Goal: Find specific page/section: Find specific page/section

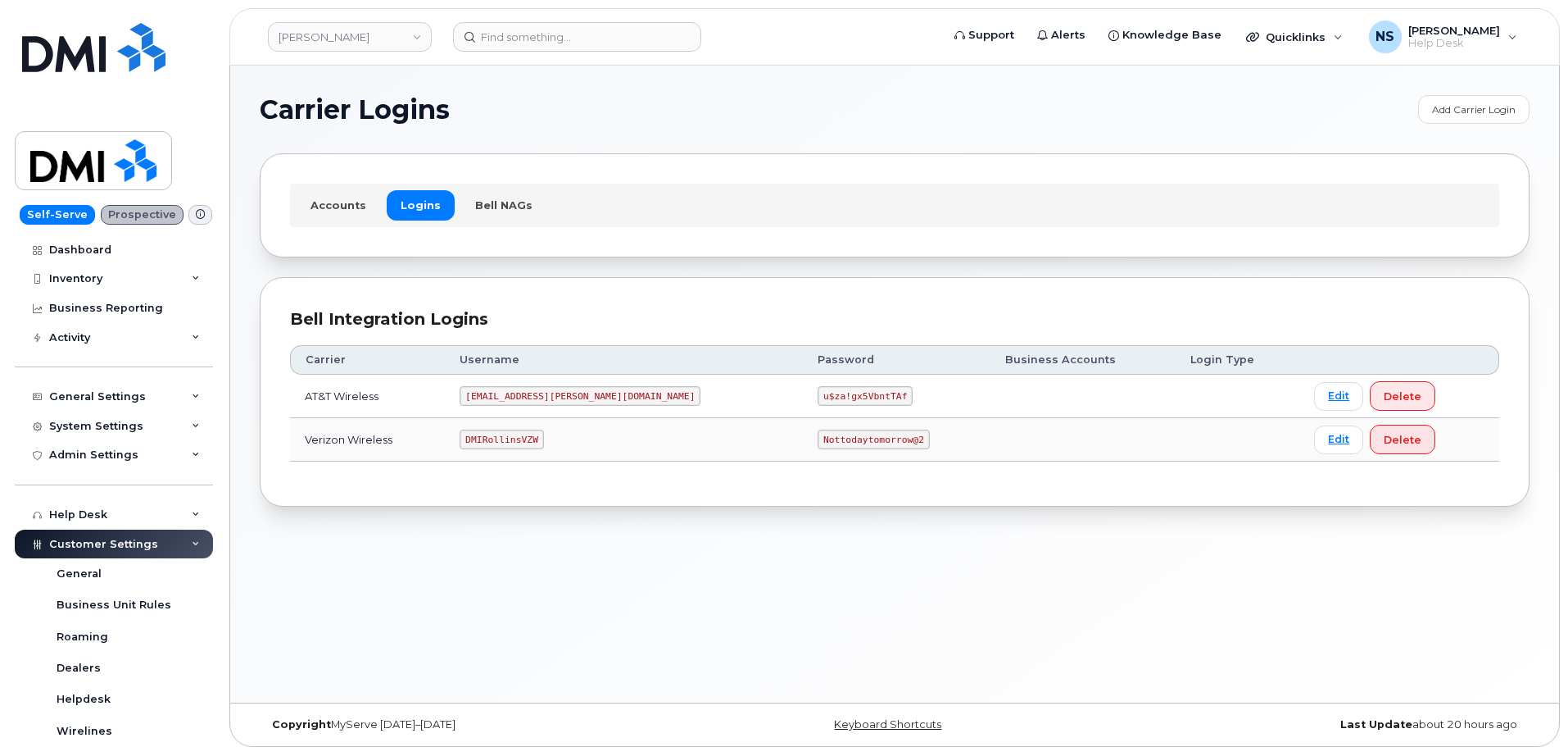
click at [538, 456] on td "DMIRollinsVZW" at bounding box center [624, 439] width 358 height 43
click at [538, 456] on td "DMIRollinsVZW" at bounding box center [624, 439] width 358 height 43
click at [538, 455] on td "DMIRollinsVZW" at bounding box center [624, 439] width 358 height 43
drag, startPoint x: 538, startPoint y: 453, endPoint x: 532, endPoint y: 445, distance: 10.0
click at [537, 452] on td "DMIRollinsVZW" at bounding box center [624, 439] width 358 height 43
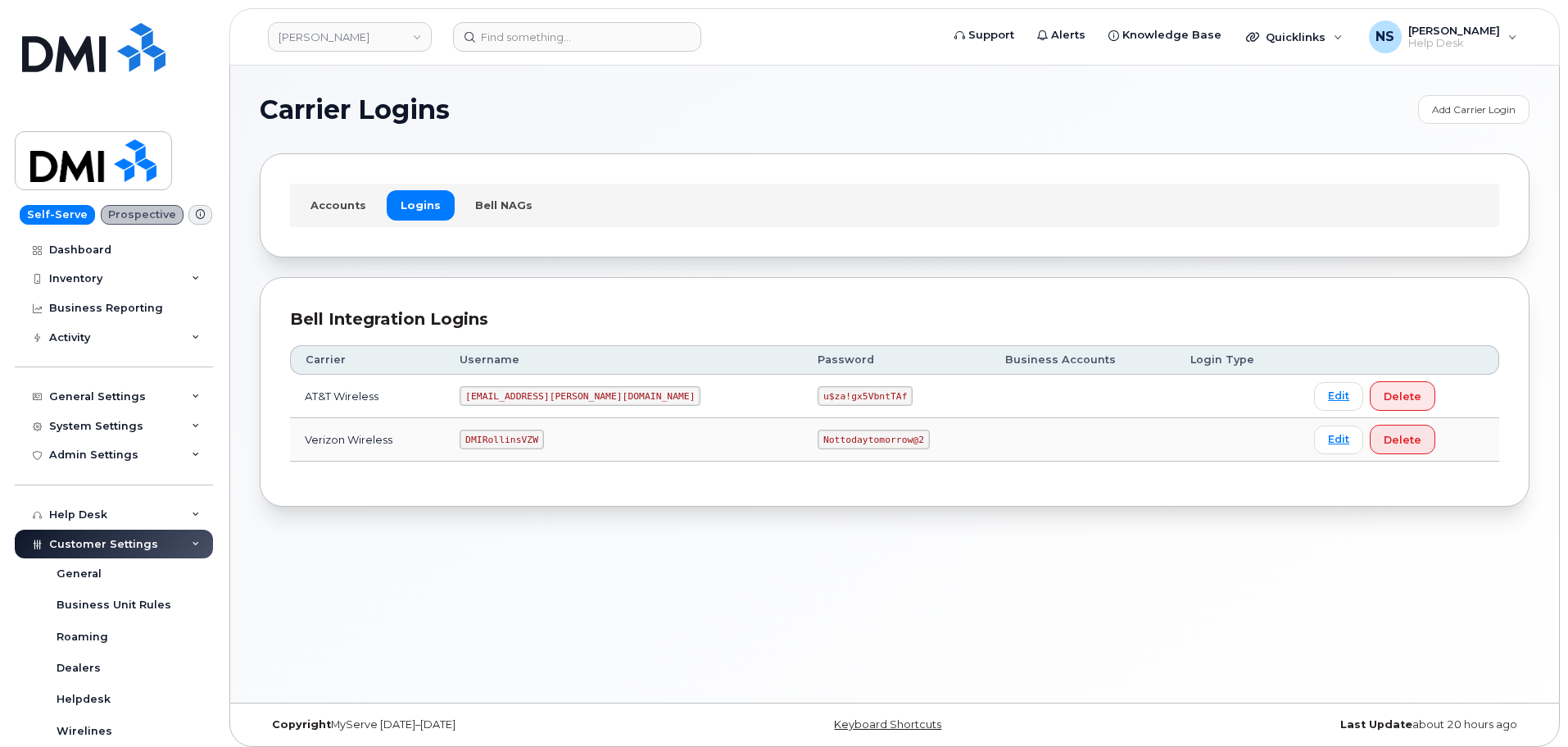
click at [532, 445] on code "DMIRollinsVZW" at bounding box center [501, 439] width 83 height 19
copy code "DMIRollinsVZW"
click at [818, 432] on code "Nottodaytomorrow@2" at bounding box center [873, 439] width 112 height 19
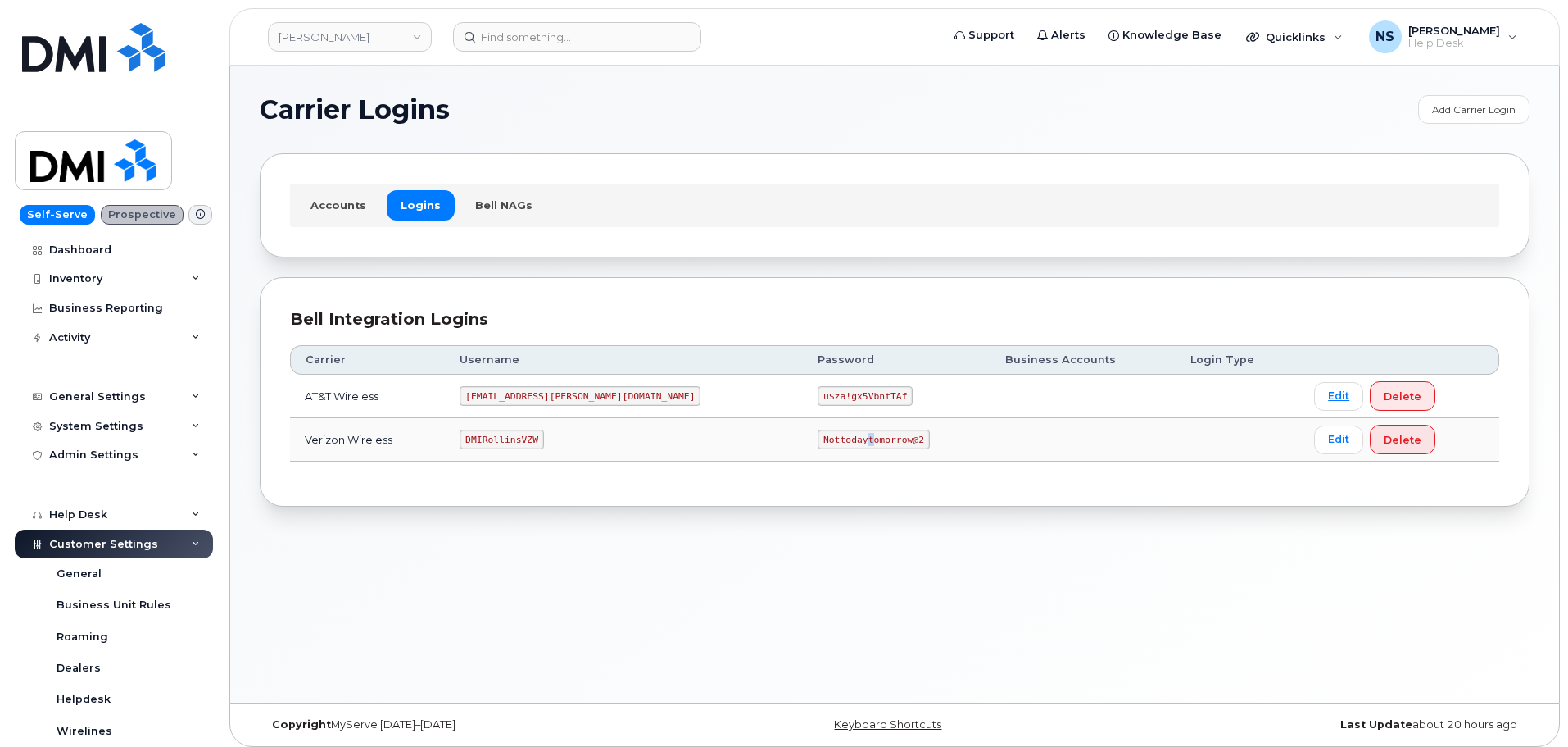
click at [818, 432] on code "Nottodaytomorrow@2" at bounding box center [873, 439] width 112 height 19
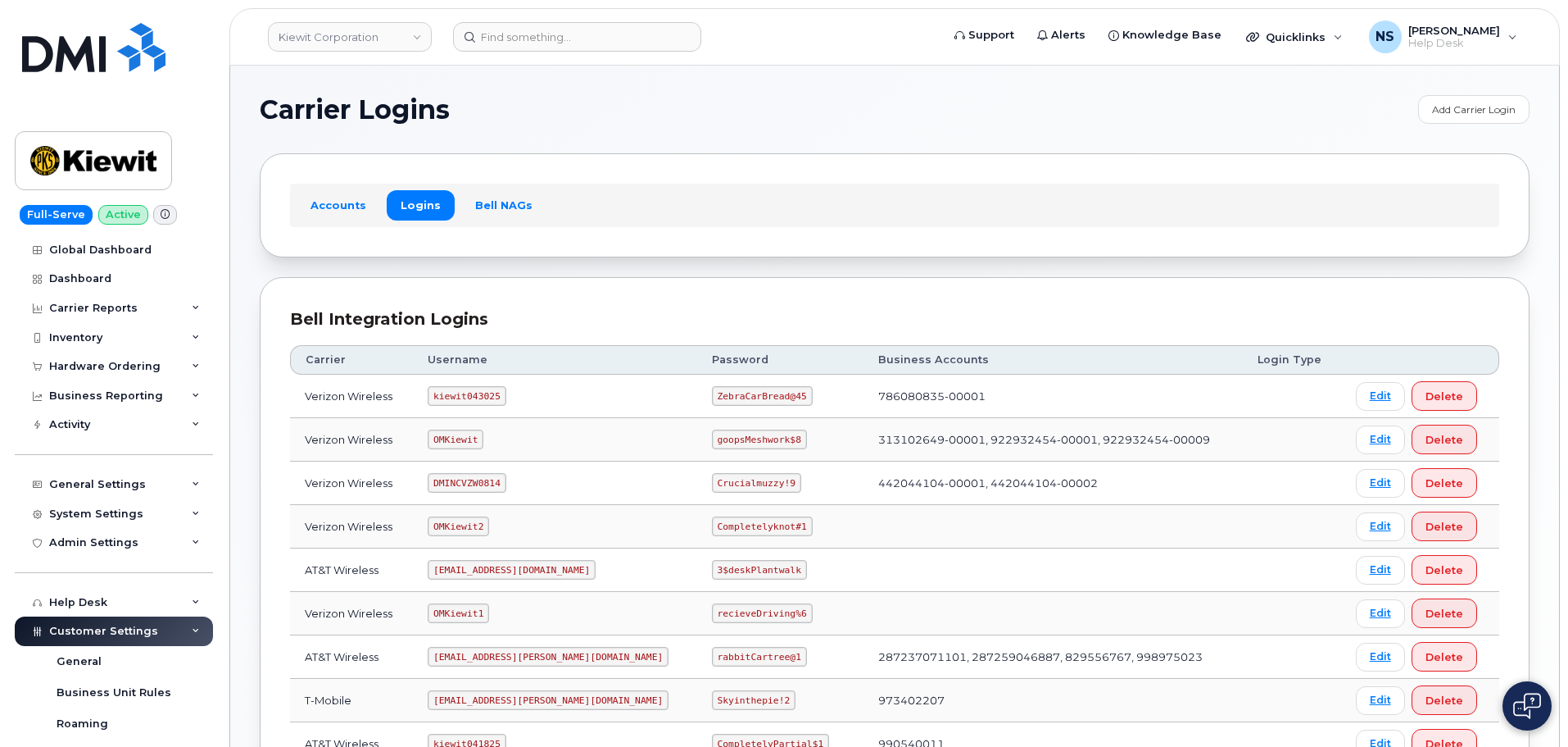
click at [503, 394] on code "kiewit043025" at bounding box center [466, 395] width 78 height 19
click at [478, 396] on code "kiewit043025" at bounding box center [466, 395] width 78 height 19
click at [478, 395] on code "kiewit043025" at bounding box center [466, 395] width 78 height 19
copy code "kiewit043025"
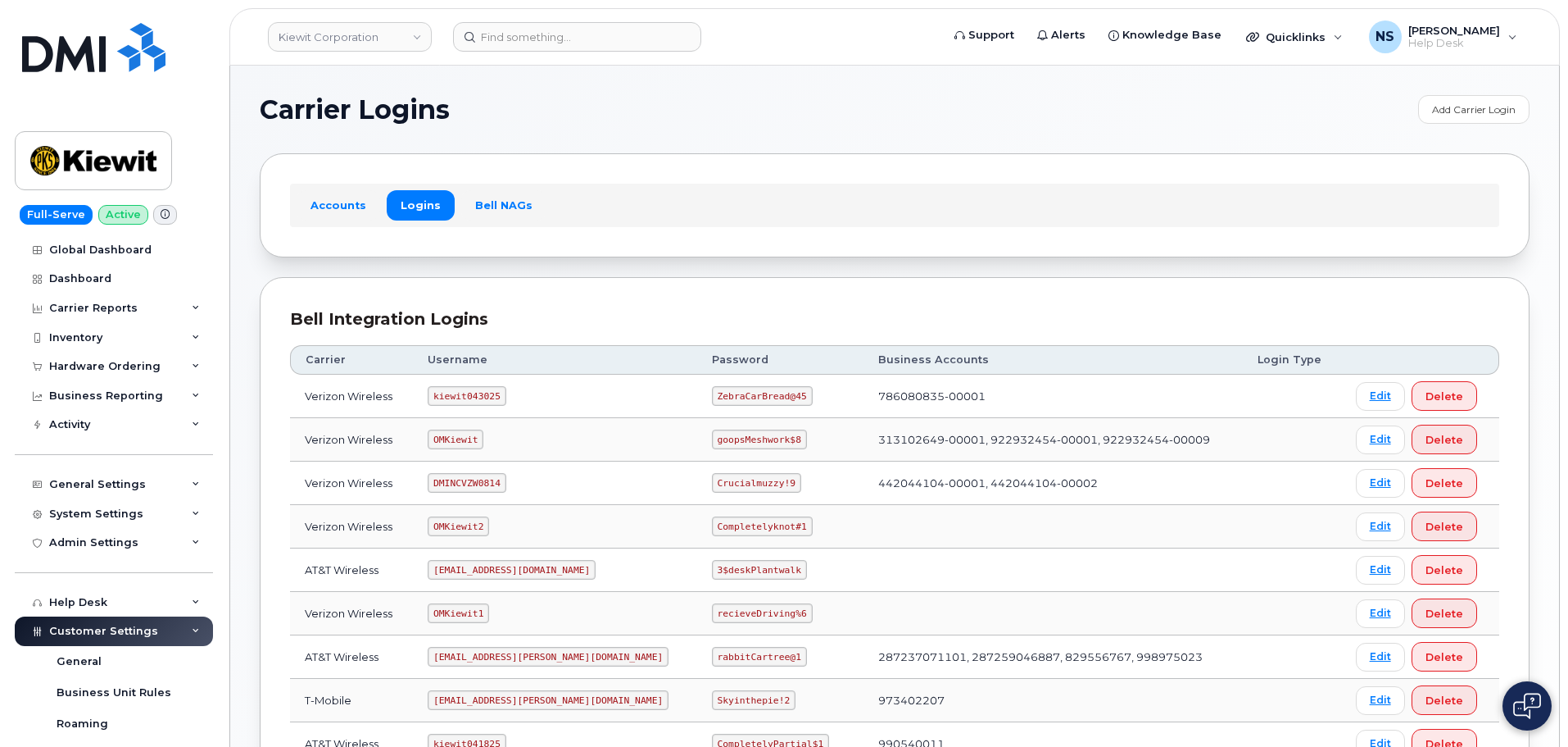
click at [712, 388] on code "ZebraCarBread@45" at bounding box center [762, 395] width 101 height 19
copy code "ZebraCarBread@45"
click at [503, 39] on input at bounding box center [577, 37] width 249 height 30
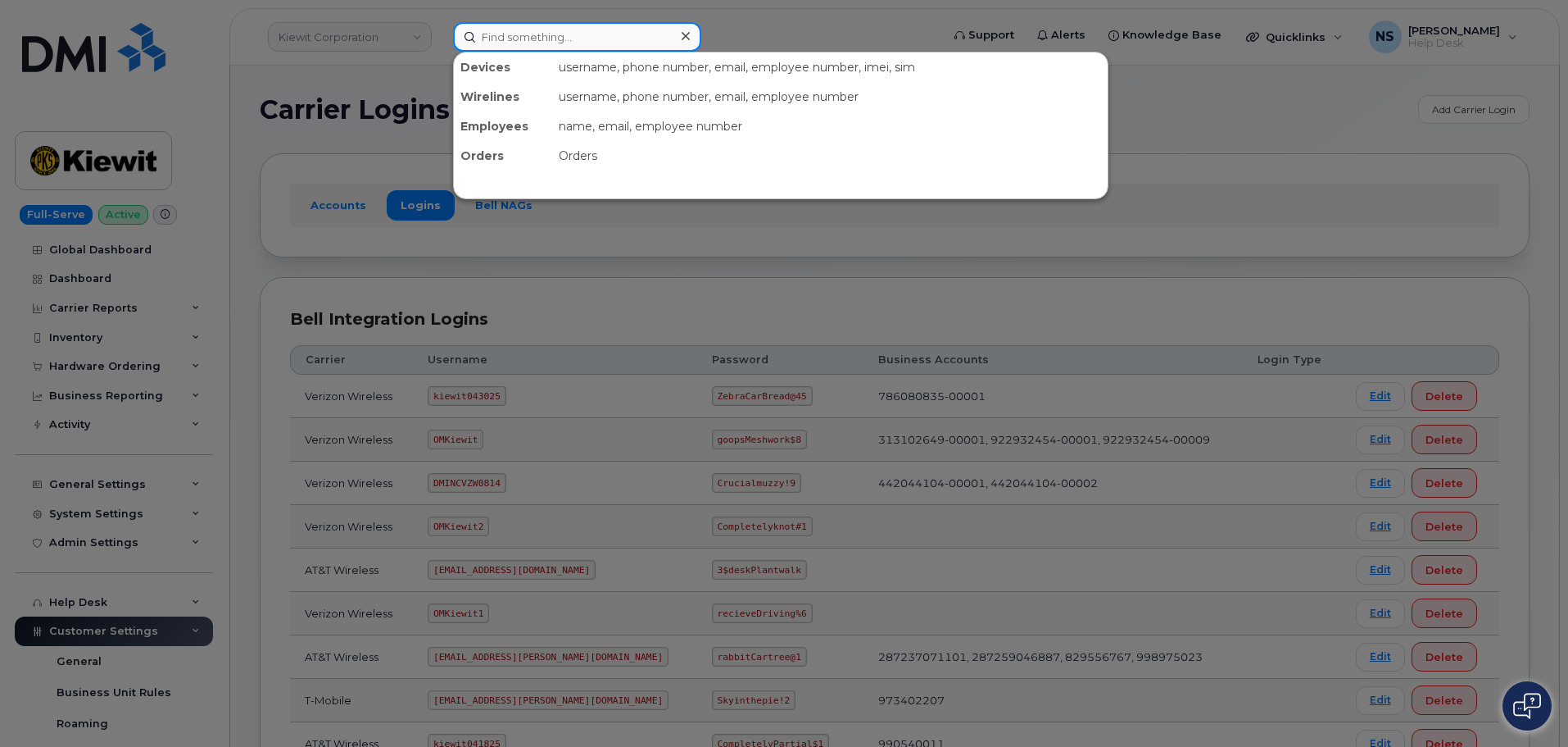
paste input "480.327.7988"
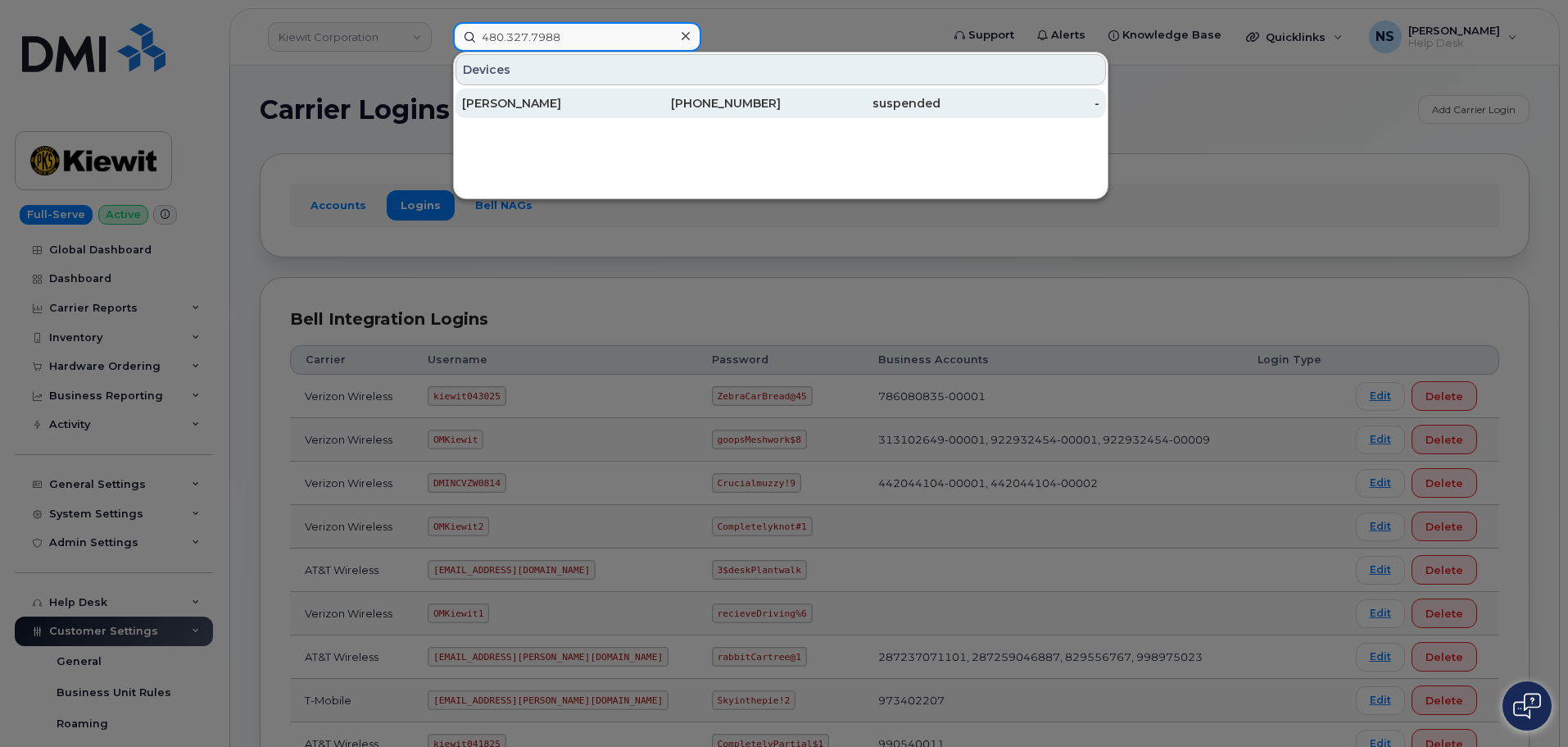
type input "480.327.7988"
click at [574, 110] on div "CAMERON WEISENBACH" at bounding box center [542, 103] width 160 height 17
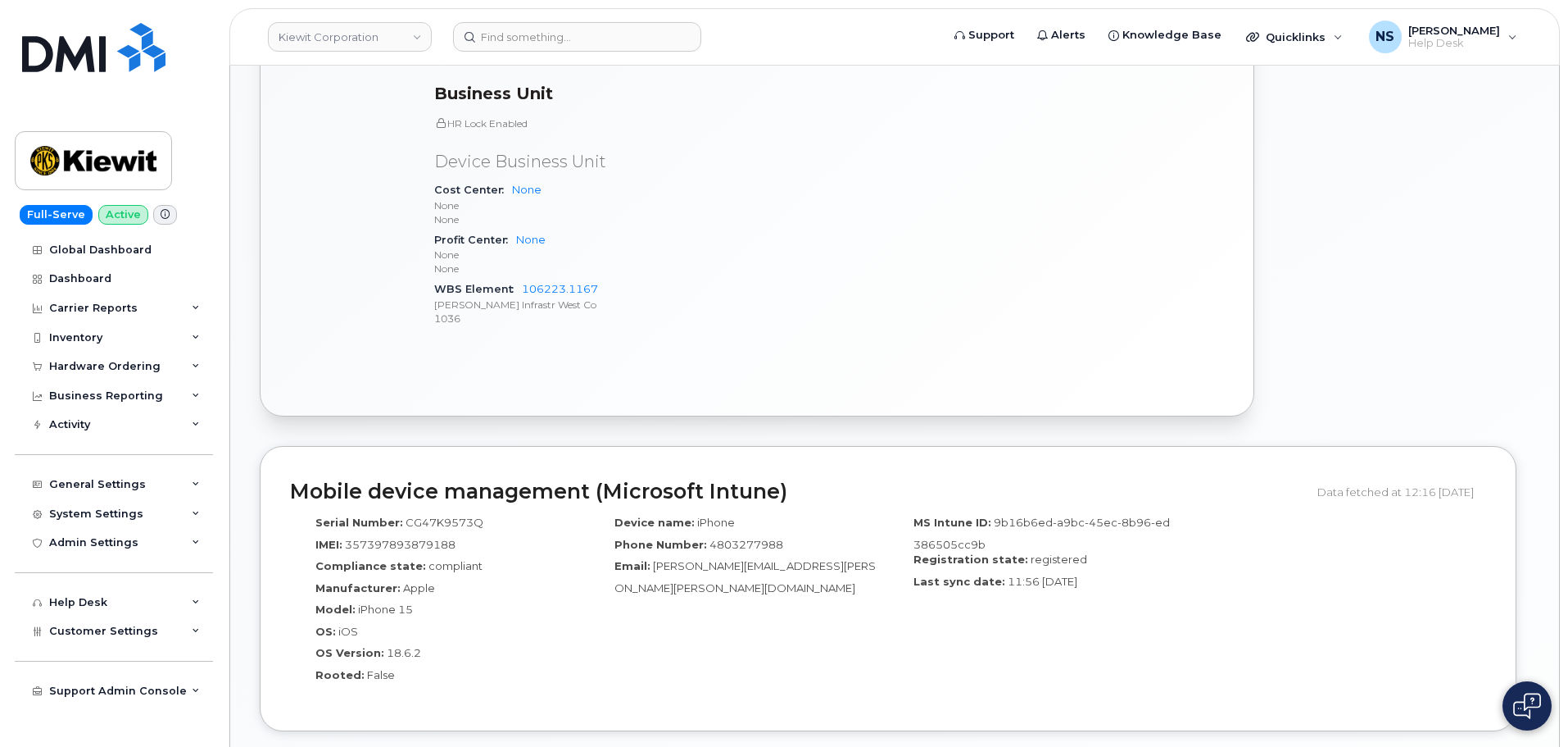
scroll to position [776, 0]
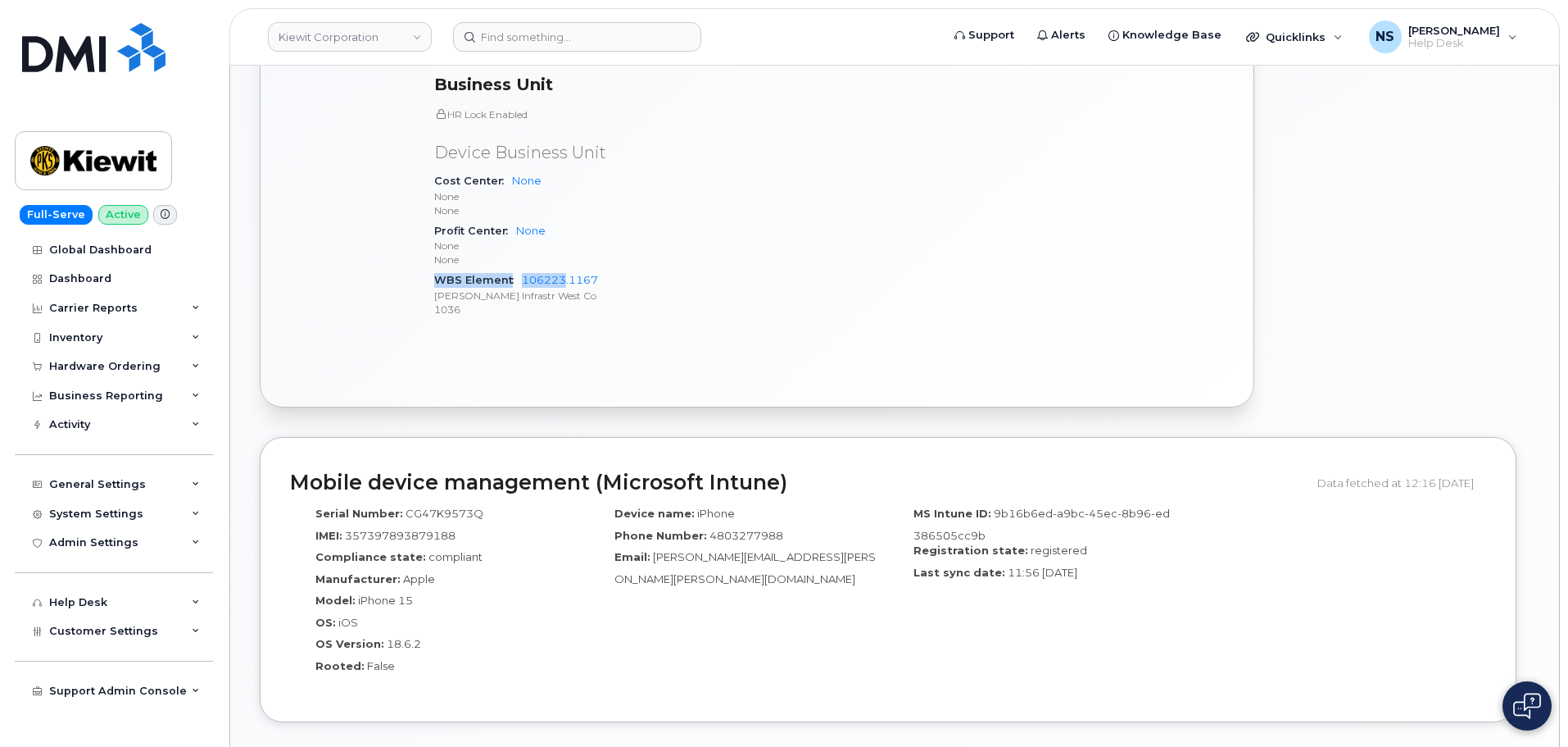
drag, startPoint x: 603, startPoint y: 254, endPoint x: 668, endPoint y: 272, distance: 67.4
click at [581, 256] on div "HR Lock Enabled Device Business Unit Cost Center None None None Profit Center N…" at bounding box center [626, 214] width 385 height 213
click at [675, 272] on div "WBS Element 106223.1167 Kiewit Infrastr West Co 1036" at bounding box center [626, 294] width 385 height 50
drag, startPoint x: 642, startPoint y: 260, endPoint x: 537, endPoint y: 269, distance: 105.4
click at [522, 270] on div "WBS Element 106223.1167 Kiewit Infrastr West Co 1036" at bounding box center [626, 294] width 385 height 50
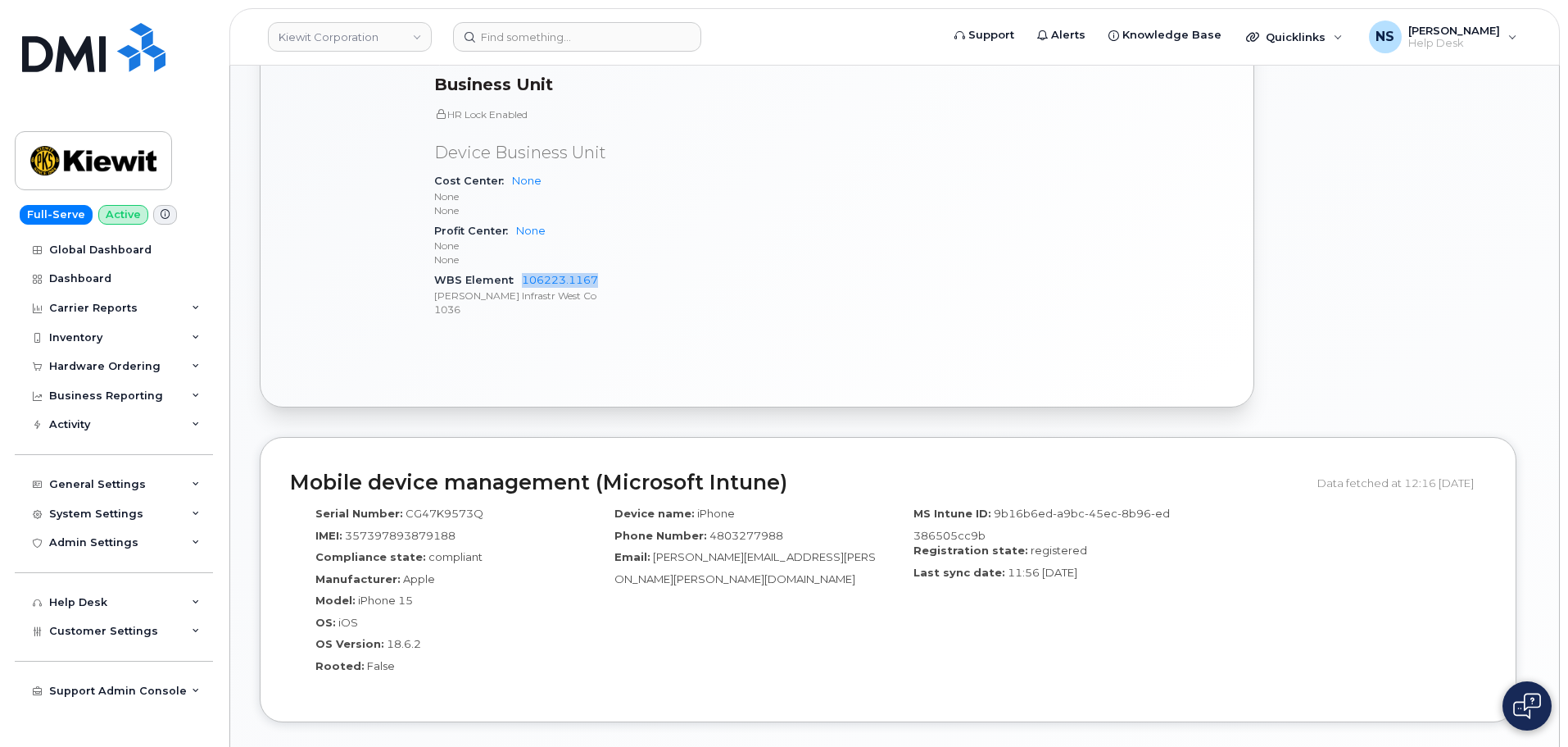
copy link "106223.1167"
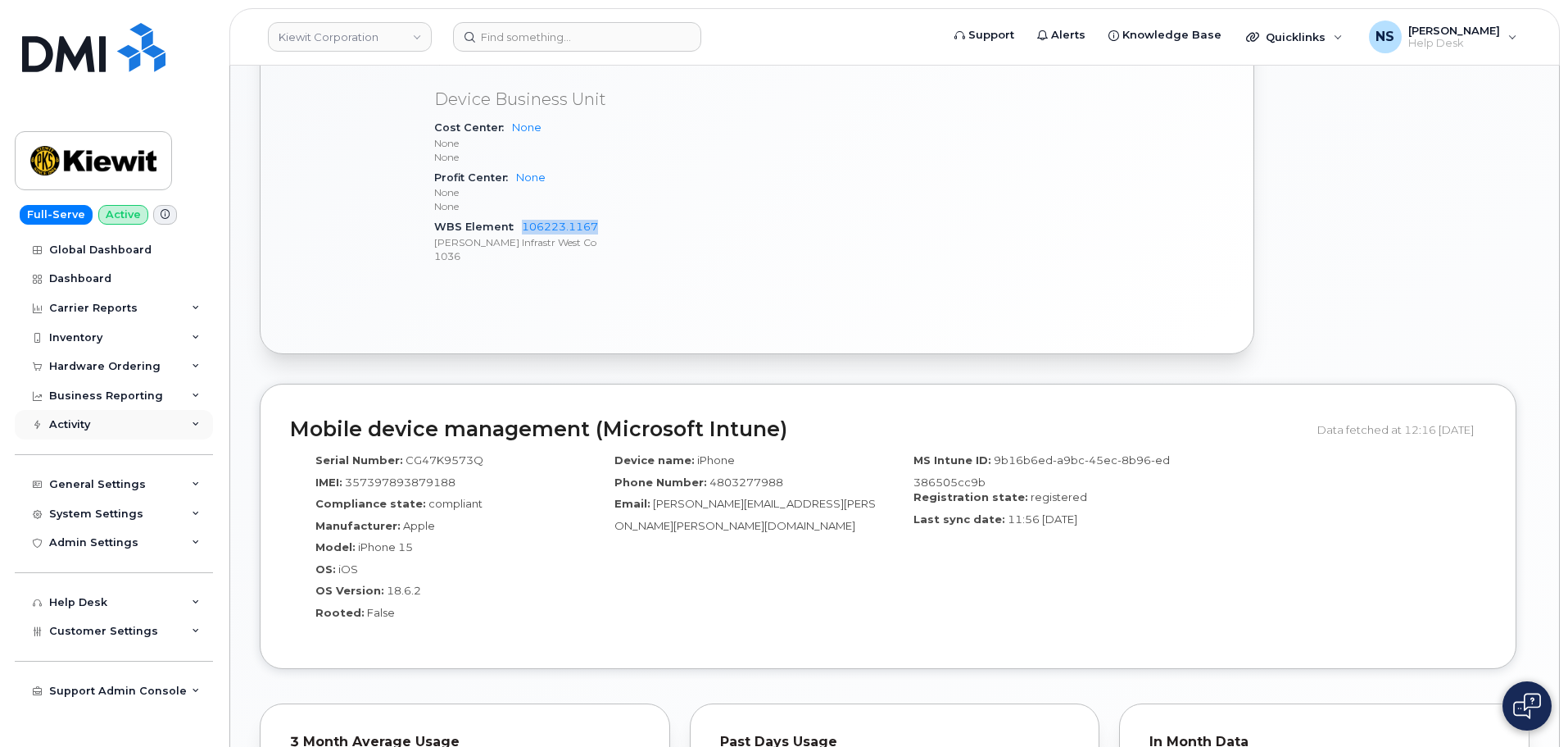
scroll to position [858, 0]
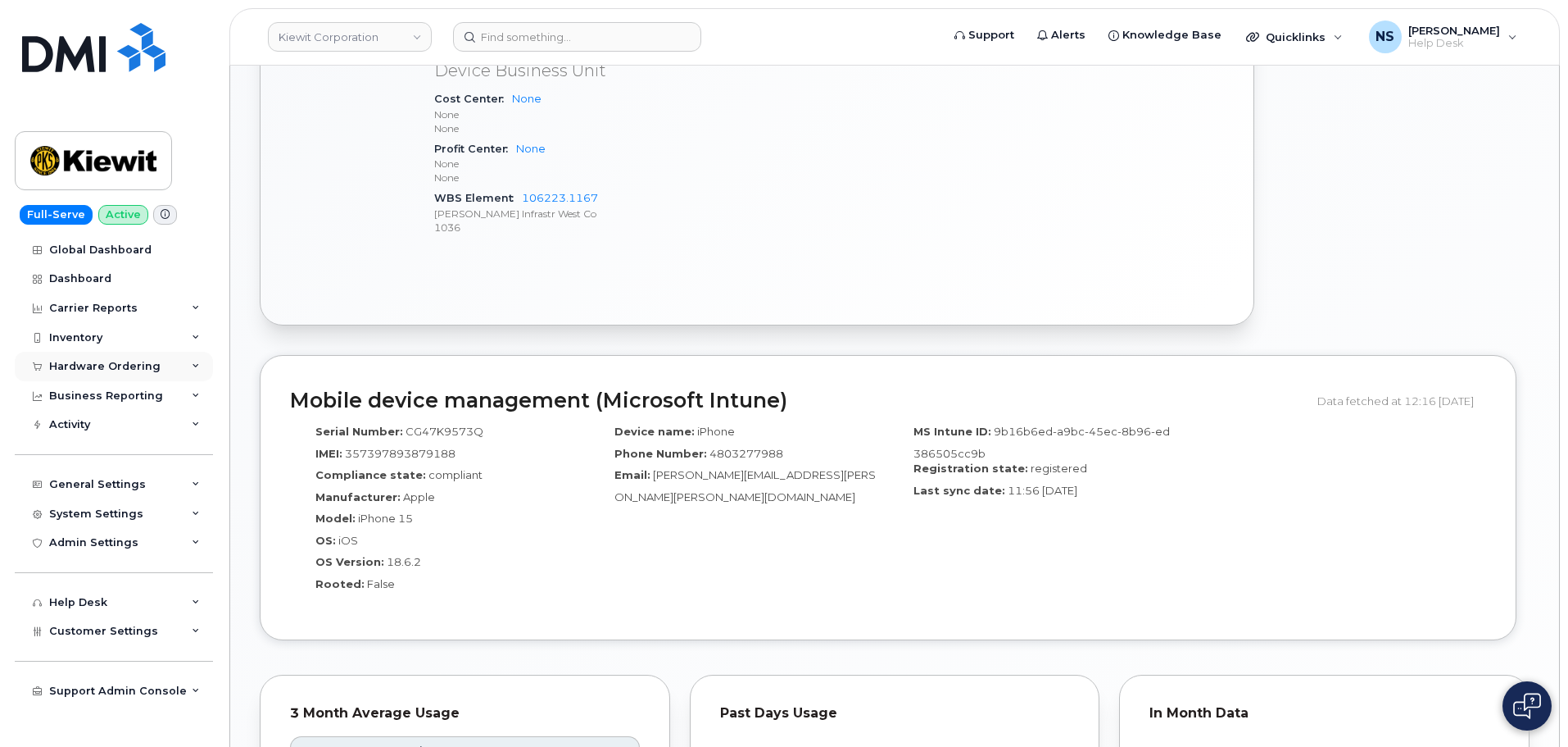
click at [100, 366] on div "Hardware Ordering" at bounding box center [105, 366] width 112 height 13
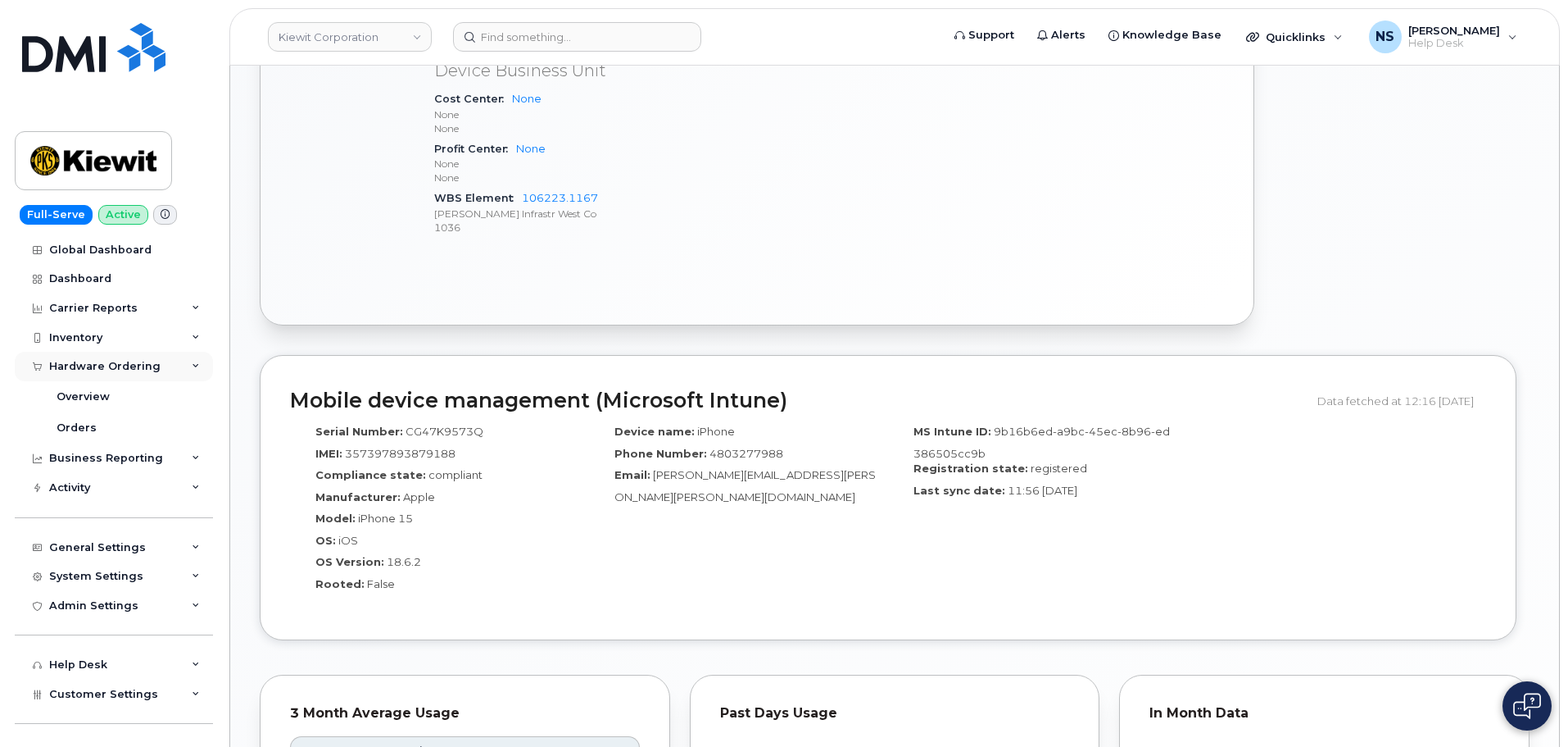
click at [100, 366] on div "Hardware Ordering" at bounding box center [105, 366] width 112 height 13
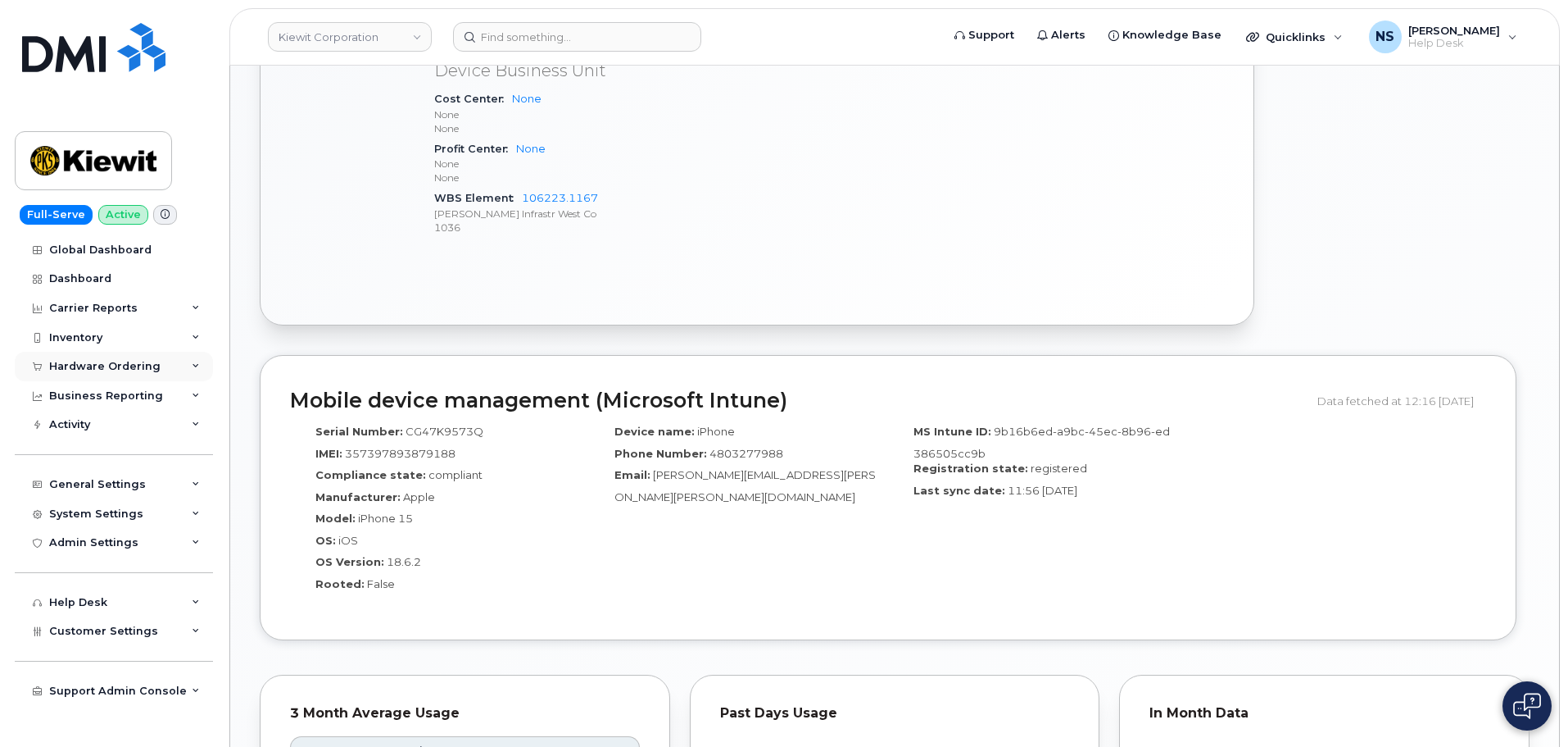
click at [112, 363] on div "Hardware Ordering" at bounding box center [105, 366] width 112 height 13
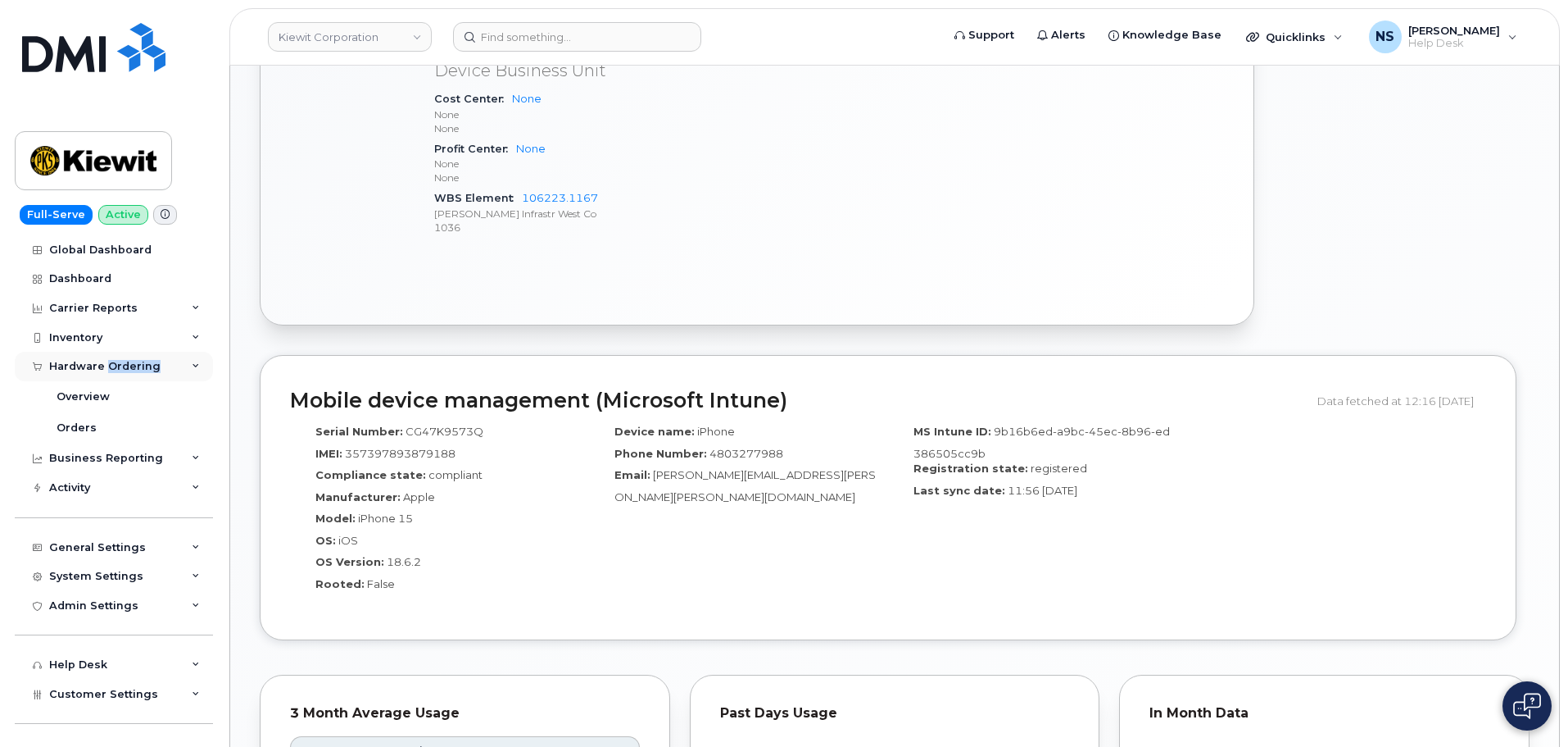
click at [112, 363] on div "Hardware Ordering" at bounding box center [105, 366] width 112 height 13
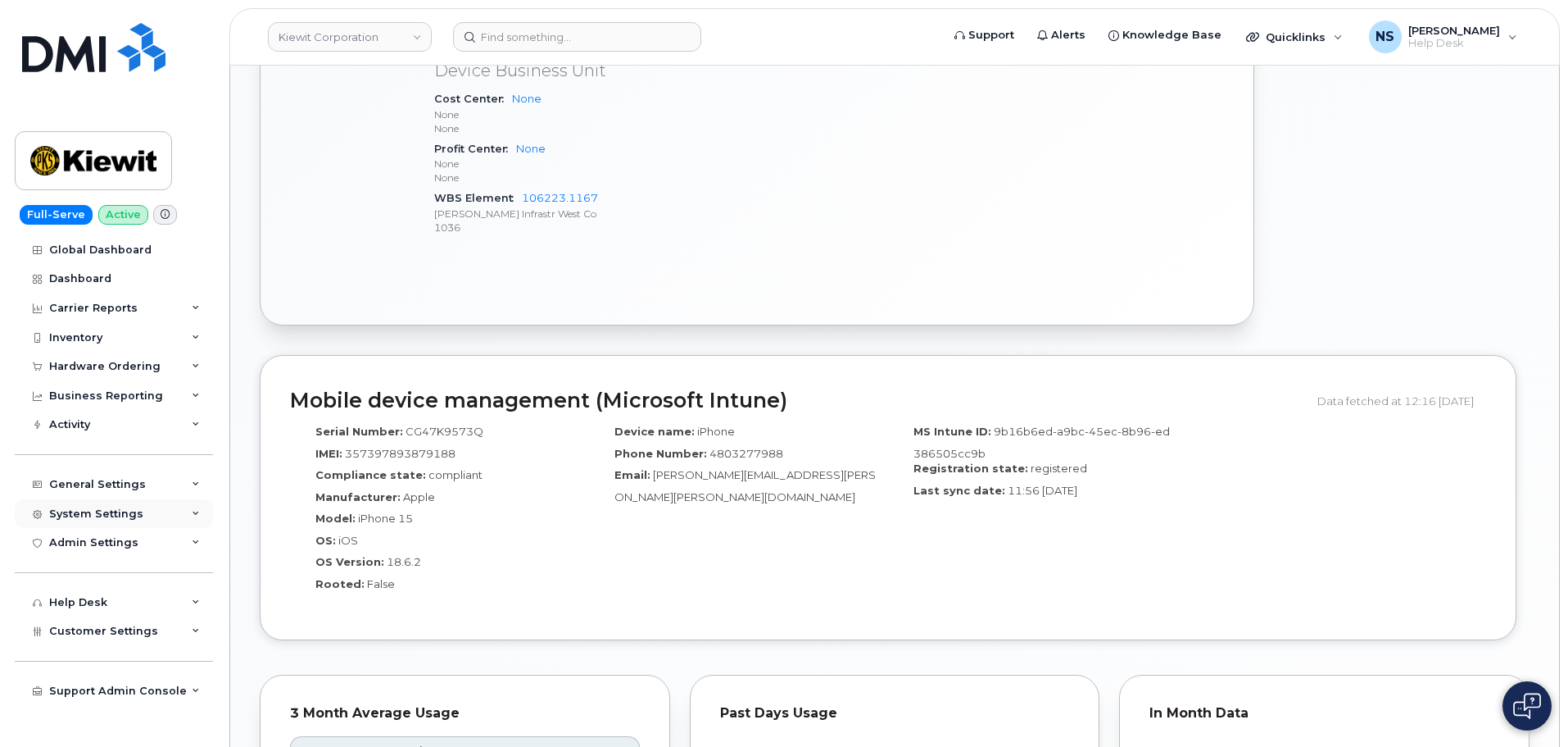
click at [97, 513] on div "System Settings" at bounding box center [96, 513] width 94 height 13
click at [137, 480] on div "General Settings" at bounding box center [98, 484] width 97 height 13
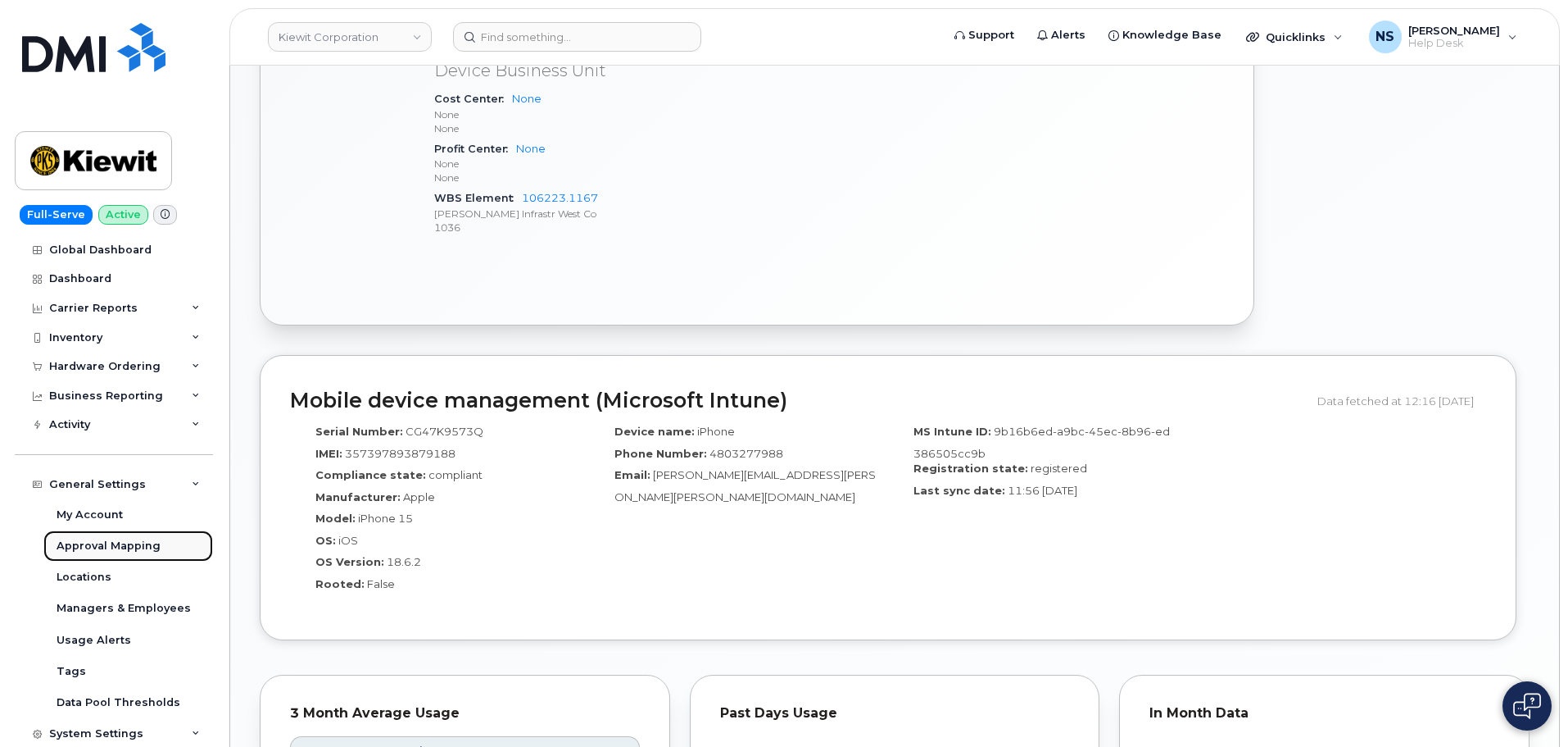
click at [115, 540] on div "Approval Mapping" at bounding box center [108, 546] width 104 height 15
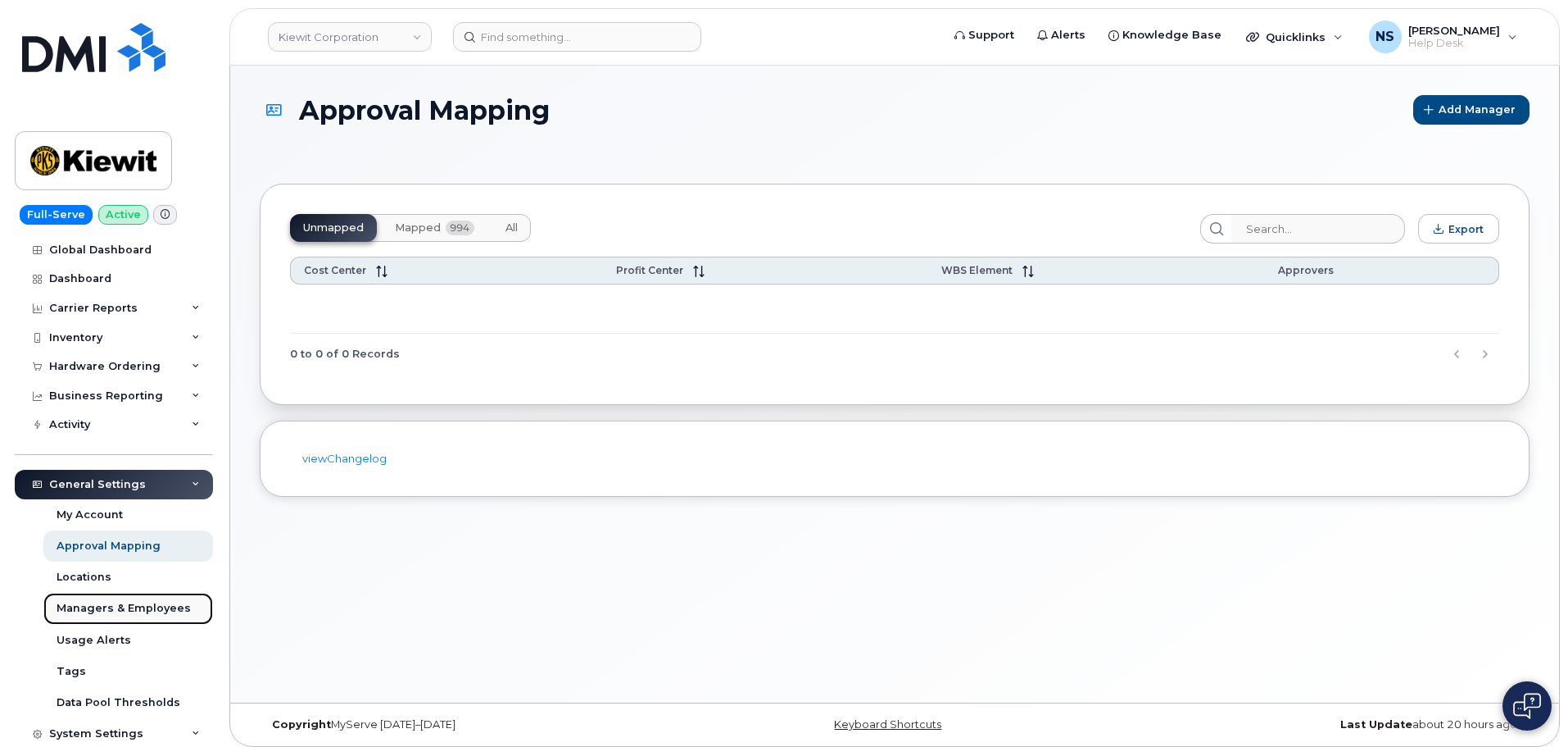
click at [144, 604] on div "Managers & Employees" at bounding box center [123, 608] width 134 height 15
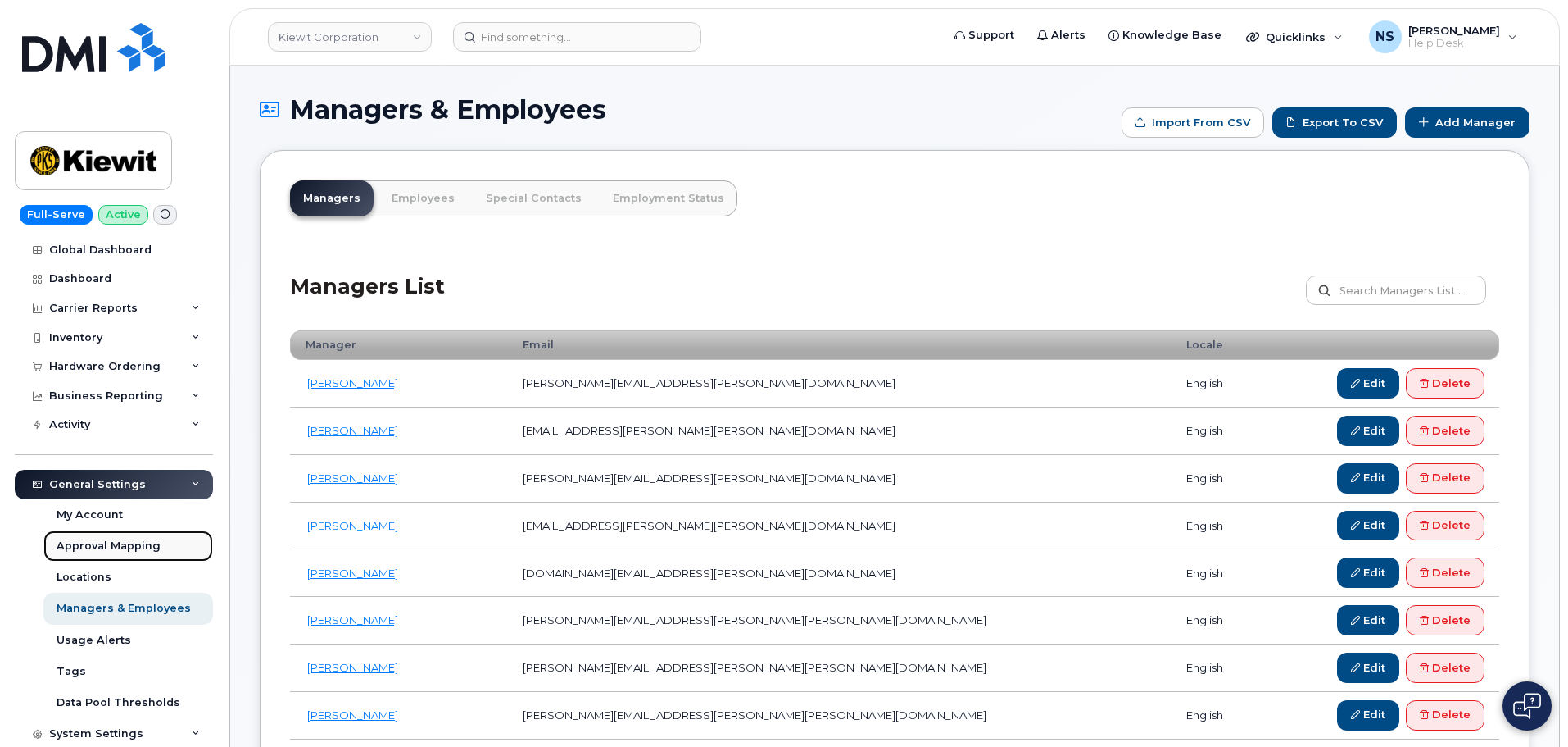
click at [110, 550] on div "Approval Mapping" at bounding box center [108, 546] width 104 height 15
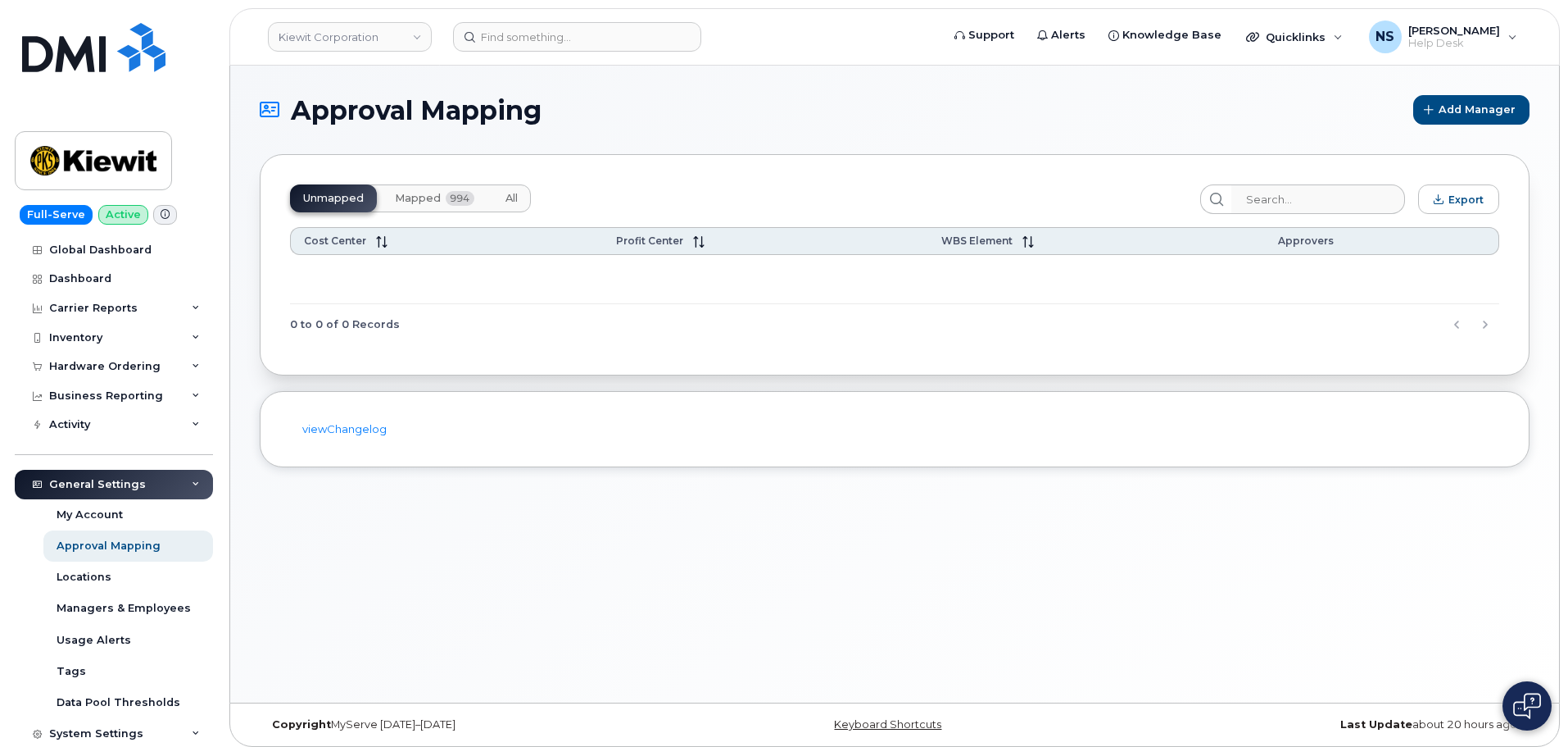
click at [497, 188] on button "All" at bounding box center [511, 199] width 39 height 28
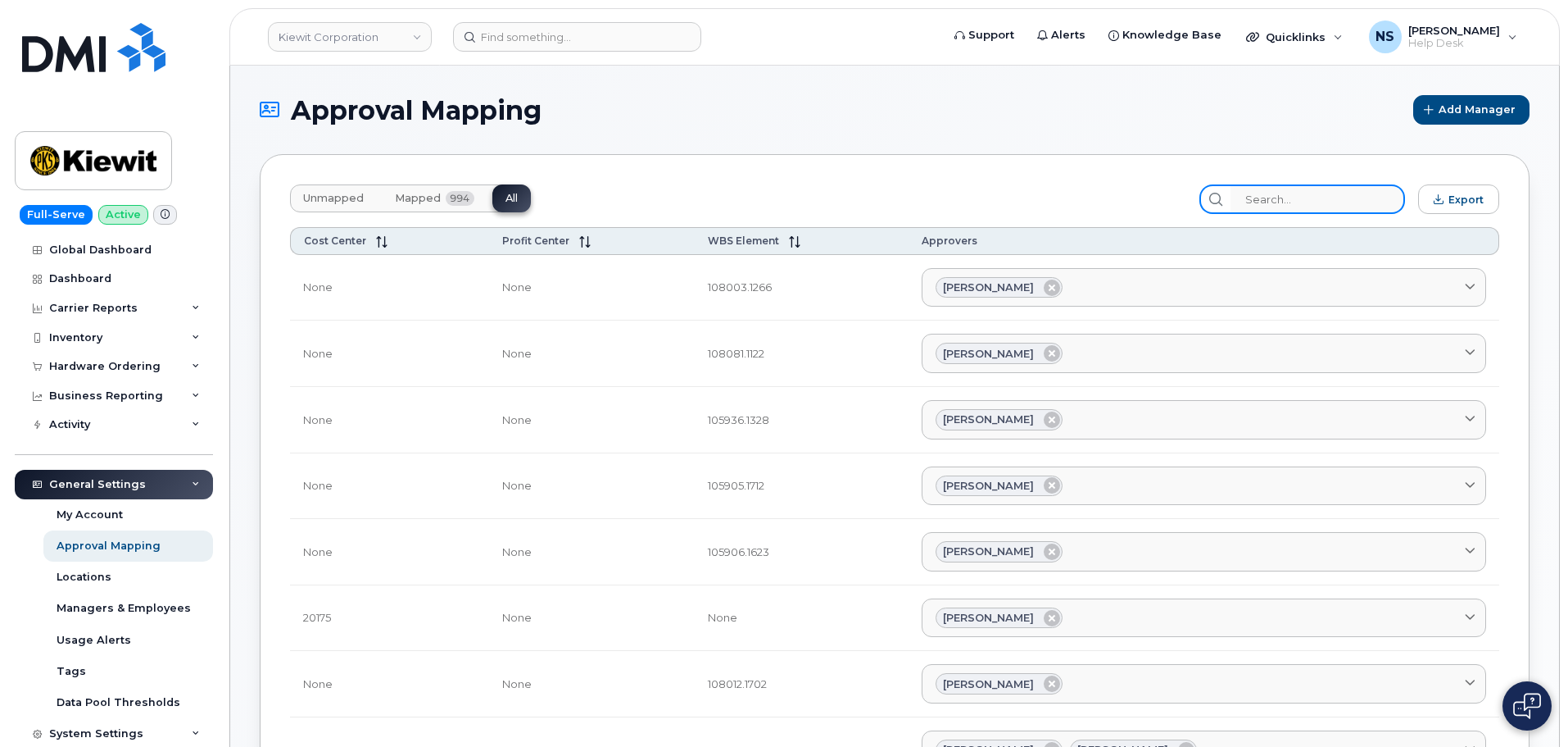
click at [1346, 202] on input "search" at bounding box center [1318, 199] width 175 height 30
paste input "106223.1167"
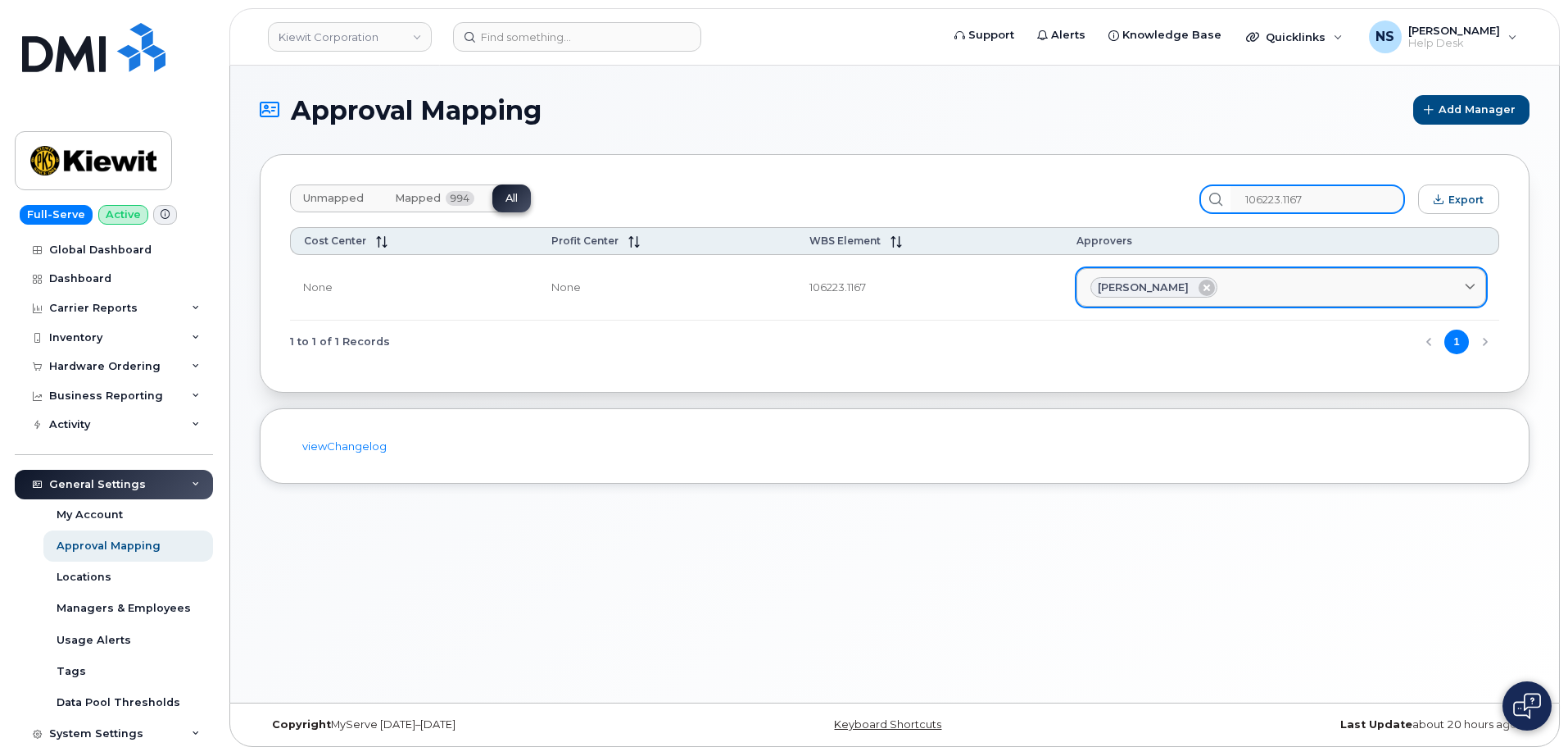
type input "106223.1167"
click at [1109, 291] on div "Lee Rivero" at bounding box center [1153, 287] width 127 height 21
click at [1110, 290] on span "Lee Rivero" at bounding box center [1144, 287] width 91 height 16
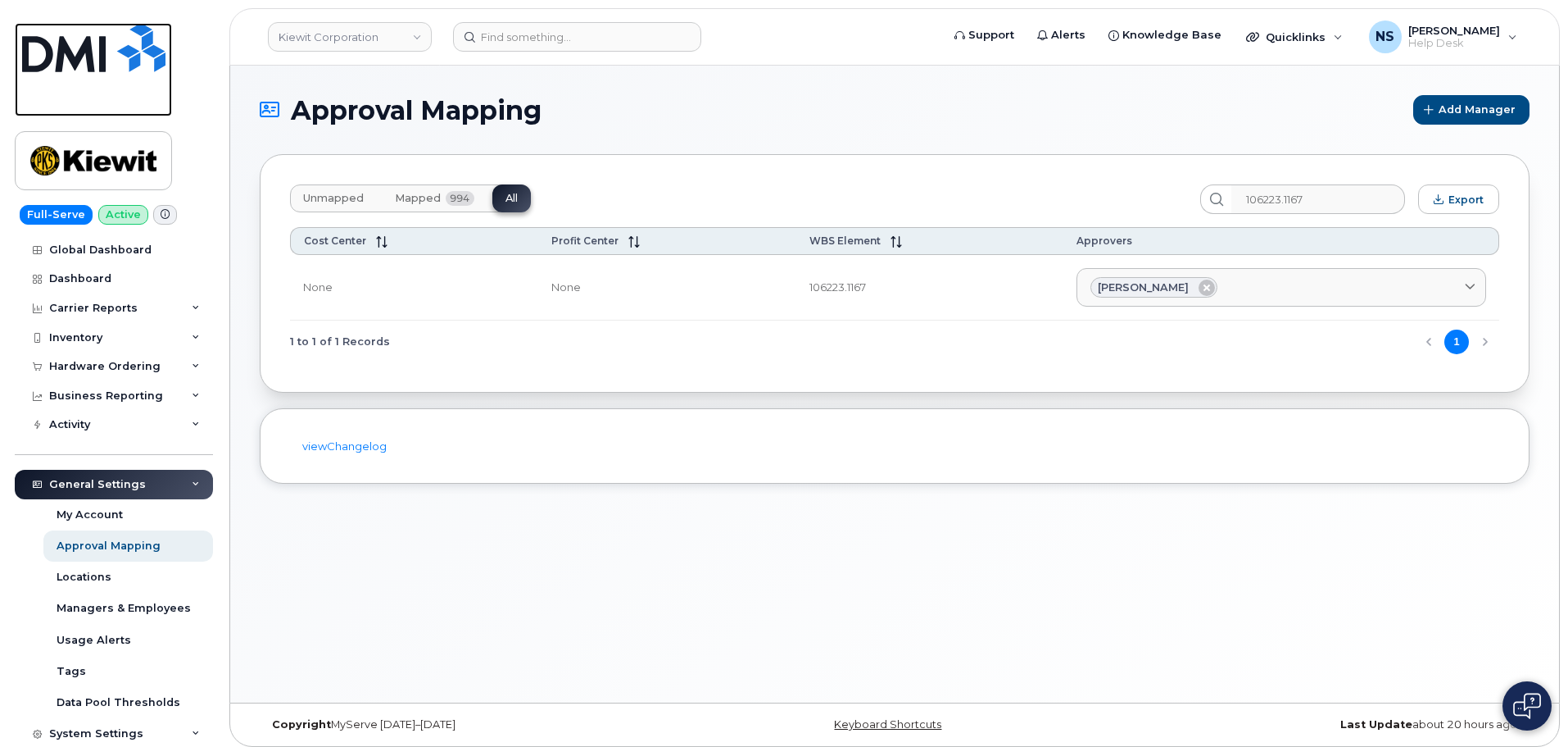
click at [80, 28] on img at bounding box center [93, 47] width 143 height 49
